Goal: Task Accomplishment & Management: Manage account settings

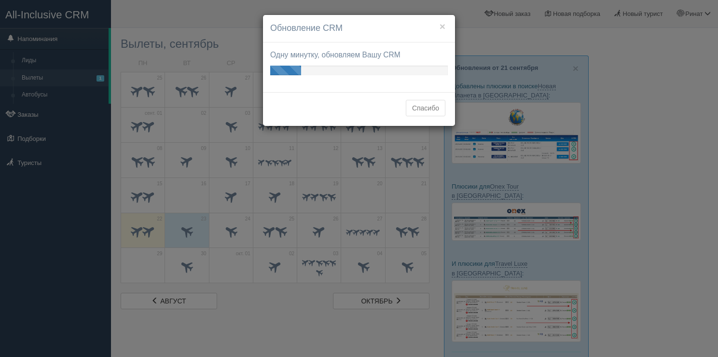
drag, startPoint x: 469, startPoint y: 115, endPoint x: 201, endPoint y: 206, distance: 283.3
click at [470, 114] on div "× Обновление CRM Одну минутку, обновляем Вашу CRM Ваши обновления готовы! Посмо…" at bounding box center [359, 178] width 718 height 357
drag, startPoint x: 170, startPoint y: 225, endPoint x: 313, endPoint y: 122, distance: 176.5
click at [186, 218] on div "× Обновление CRM Одну минутку, обновляем Вашу CRM Ваши обновления готовы! Посмо…" at bounding box center [359, 178] width 718 height 357
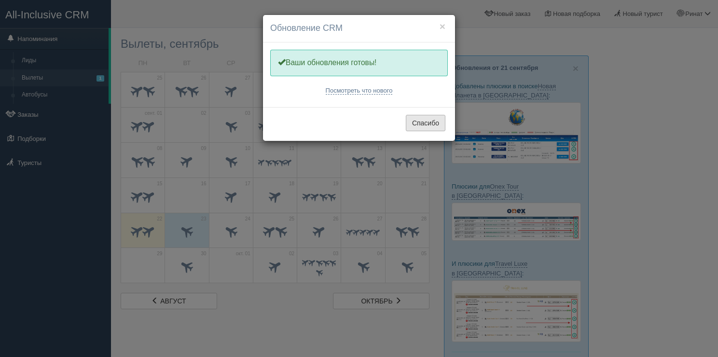
click at [426, 117] on button "Спасибо" at bounding box center [426, 123] width 40 height 16
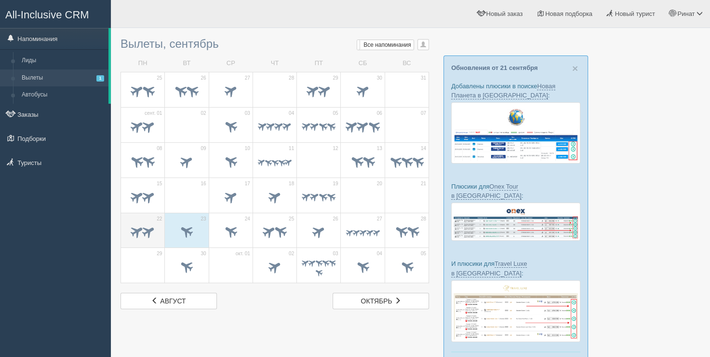
click at [150, 229] on span at bounding box center [149, 231] width 16 height 16
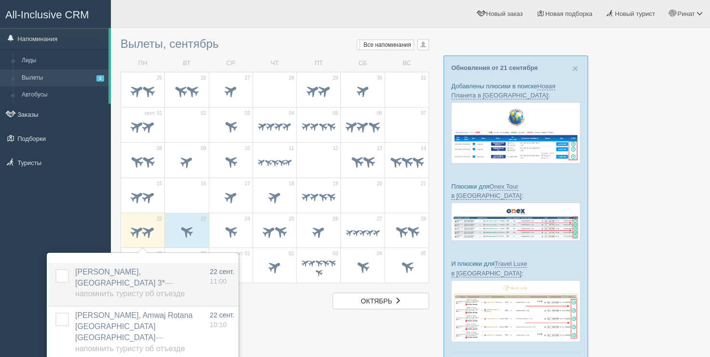
click at [55, 269] on label at bounding box center [55, 269] width 0 height 0
click at [0, 0] on input "checkbox" at bounding box center [0, 0] width 0 height 0
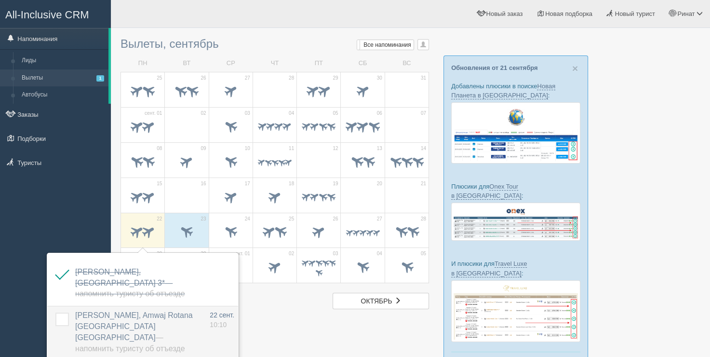
click at [55, 312] on label at bounding box center [55, 312] width 0 height 0
click at [0, 0] on input "checkbox" at bounding box center [0, 0] width 0 height 0
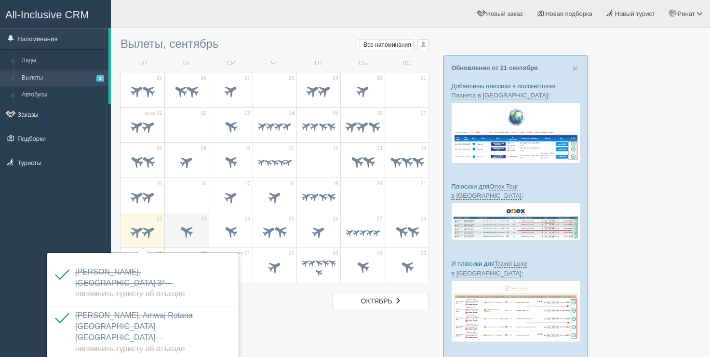
click at [190, 224] on span at bounding box center [187, 232] width 34 height 16
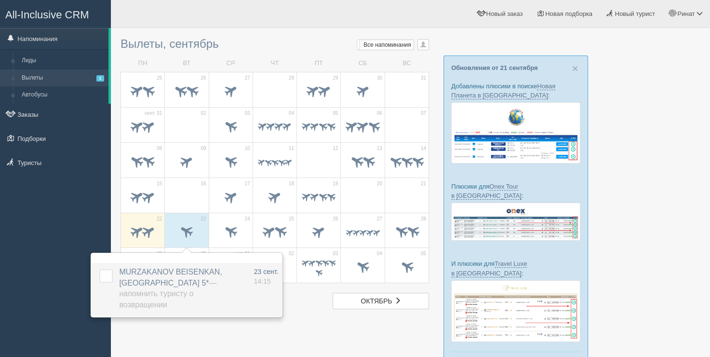
click at [160, 271] on span "MURZAKANOV BEISENKAN, Rox Royal Hotel 5* — Напомнить туристу о возвращении" at bounding box center [170, 288] width 103 height 41
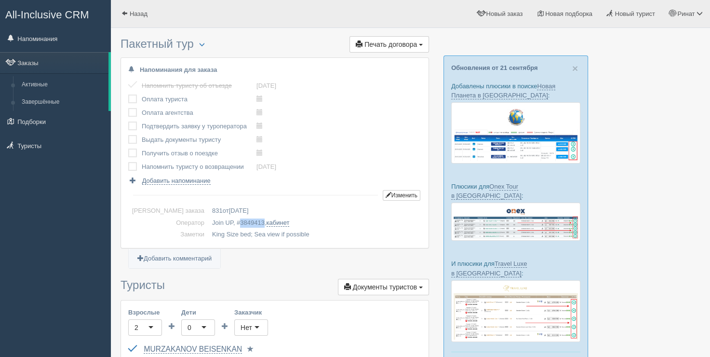
click at [240, 224] on span "3849413" at bounding box center [252, 222] width 25 height 7
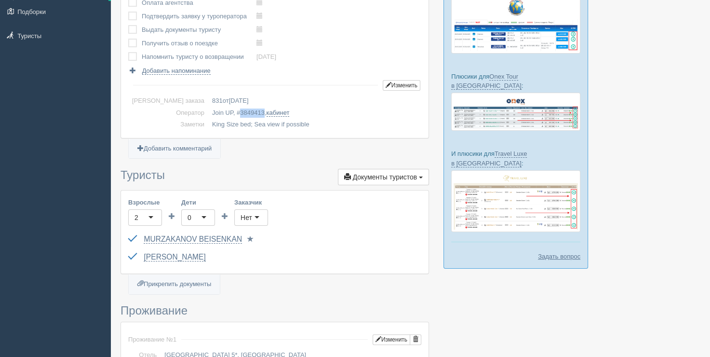
scroll to position [96, 0]
